Goal: Task Accomplishment & Management: Manage account settings

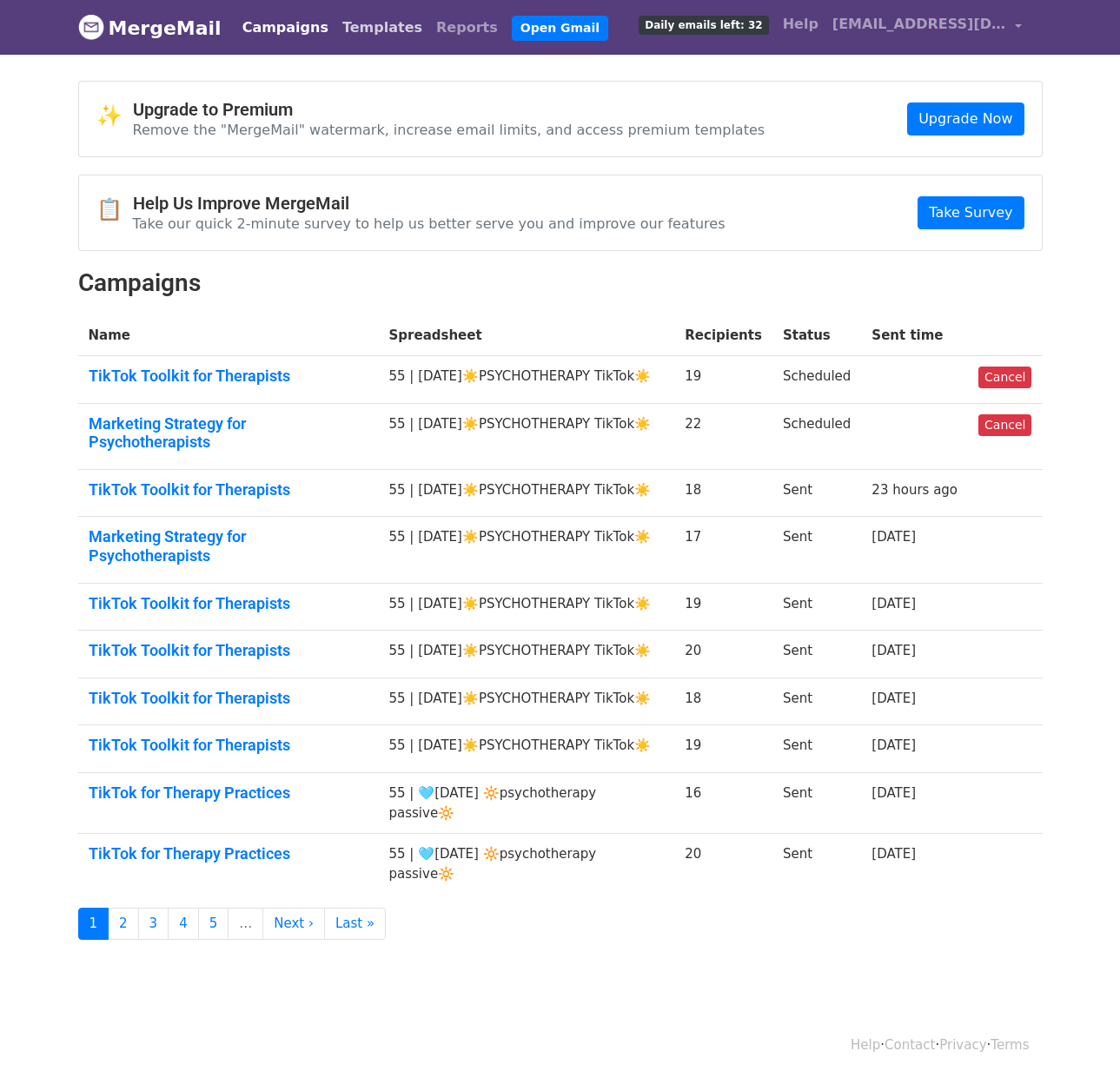
click at [368, 25] on link "Templates" at bounding box center [382, 28] width 94 height 35
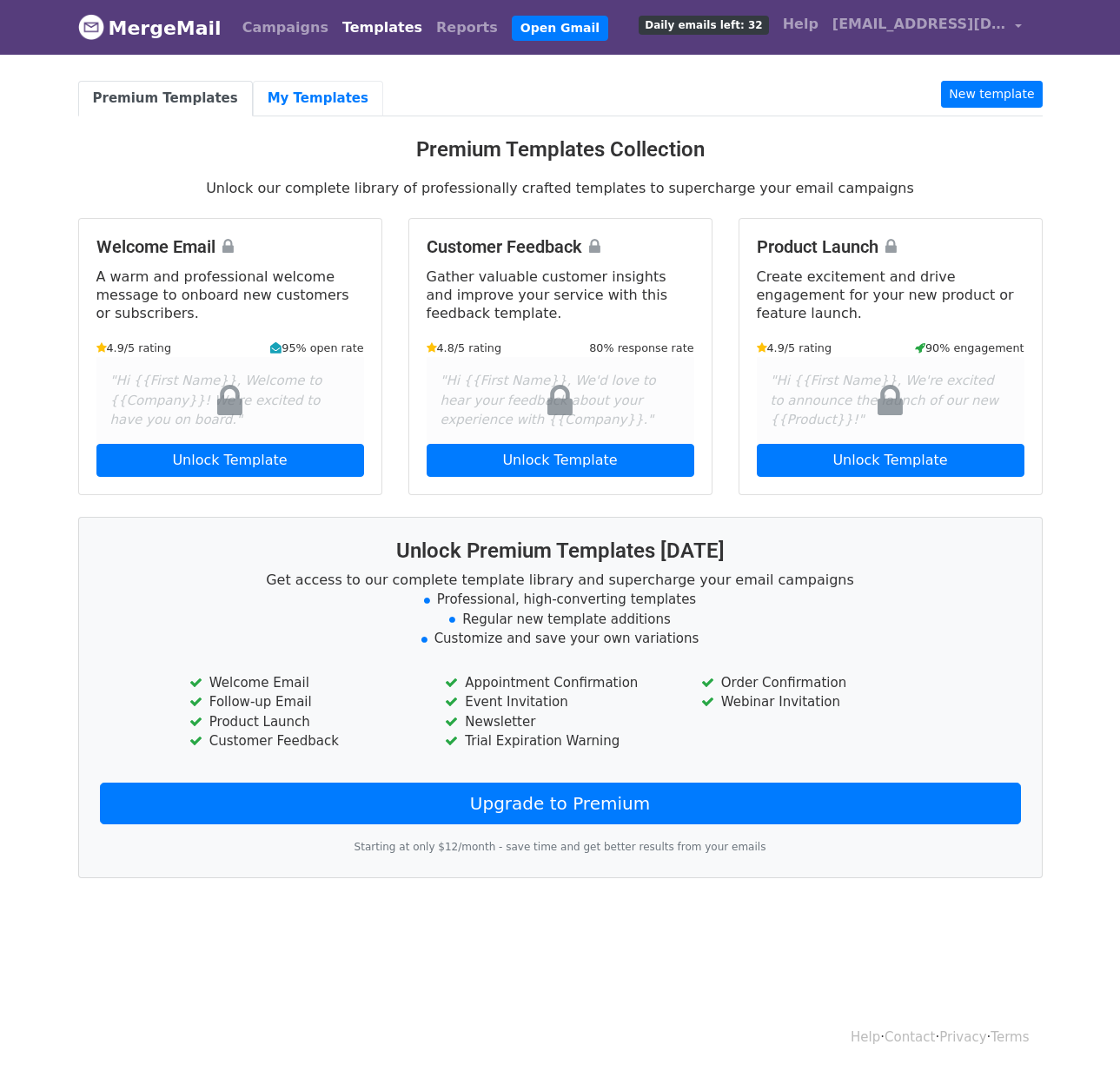
click at [277, 88] on link "My Templates" at bounding box center [318, 98] width 130 height 36
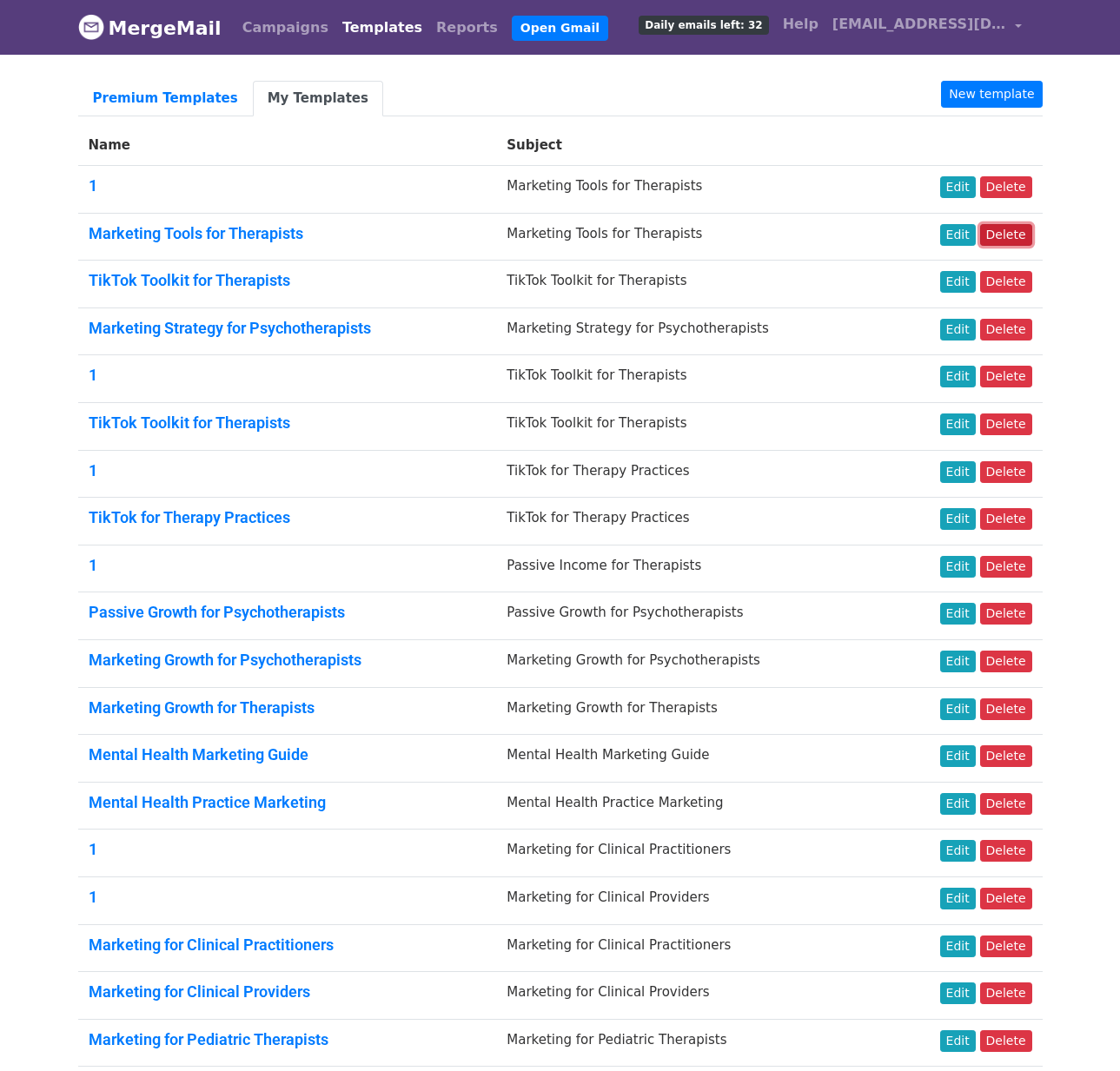
click at [1025, 242] on link "Delete" at bounding box center [1006, 235] width 52 height 22
